Goal: Consume media (video, audio): Consume media (video, audio)

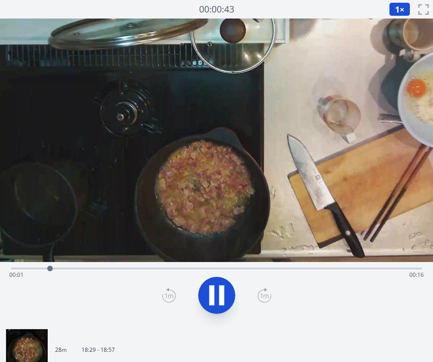
click at [193, 271] on div "Time elapsed: 00:01 Time remaining: 00:16" at bounding box center [216, 275] width 414 height 15
click at [221, 292] on icon at bounding box center [221, 296] width 5 height 20
click at [230, 286] on button at bounding box center [216, 295] width 37 height 37
click at [283, 268] on div "Time elapsed: 00:11 Time remaining: 00:06" at bounding box center [216, 275] width 414 height 15
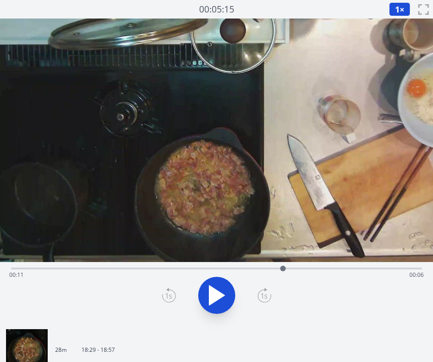
click at [276, 268] on div at bounding box center [283, 269] width 14 height 14
click at [265, 269] on div "Time elapsed: 00:11 Time remaining: 00:07" at bounding box center [216, 275] width 414 height 15
click at [257, 269] on div "Time elapsed: 00:10 Time remaining: 00:07" at bounding box center [216, 275] width 414 height 15
click at [245, 269] on div "Time elapsed: 00:10 Time remaining: 00:08" at bounding box center [216, 275] width 414 height 15
click at [232, 268] on div "Time elapsed: 00:10 Time remaining: 00:08" at bounding box center [216, 275] width 414 height 15
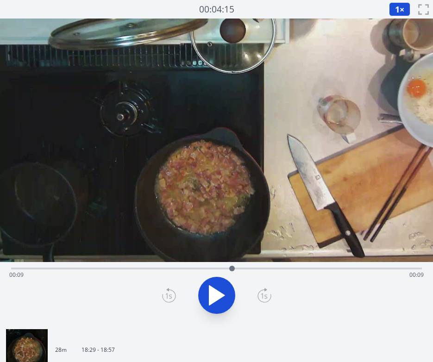
click at [216, 269] on div "Time elapsed: 00:09 Time remaining: 00:09" at bounding box center [216, 275] width 414 height 15
drag, startPoint x: 217, startPoint y: 267, endPoint x: 225, endPoint y: 268, distance: 7.9
click at [225, 268] on div at bounding box center [225, 269] width 6 height 6
